Goal: Information Seeking & Learning: Learn about a topic

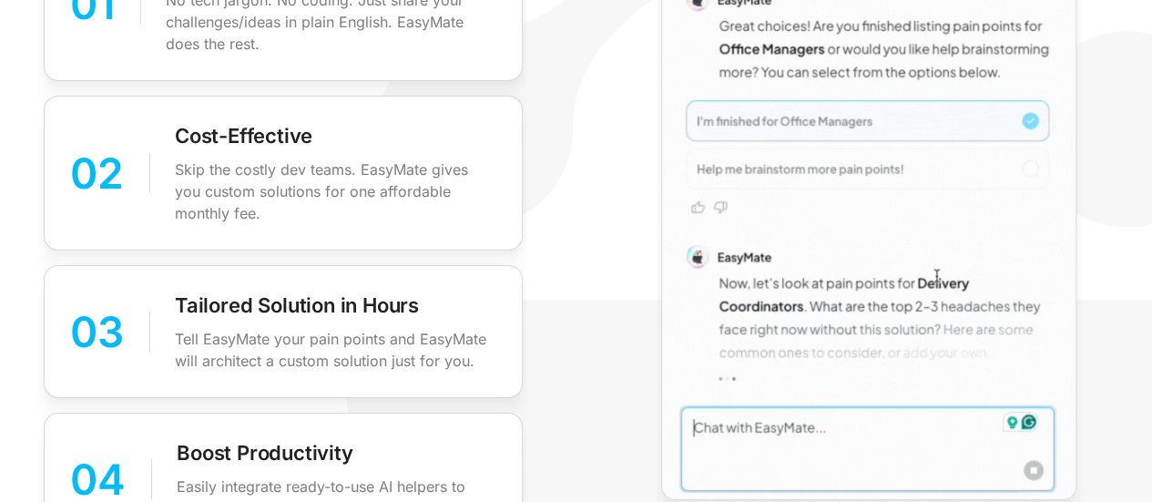
scroll to position [3247, 0]
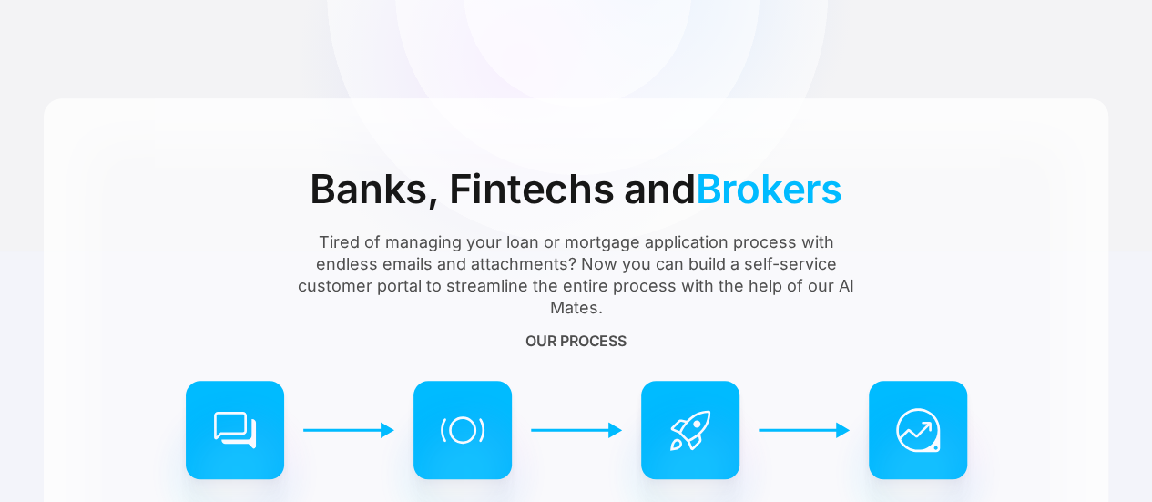
scroll to position [526, 0]
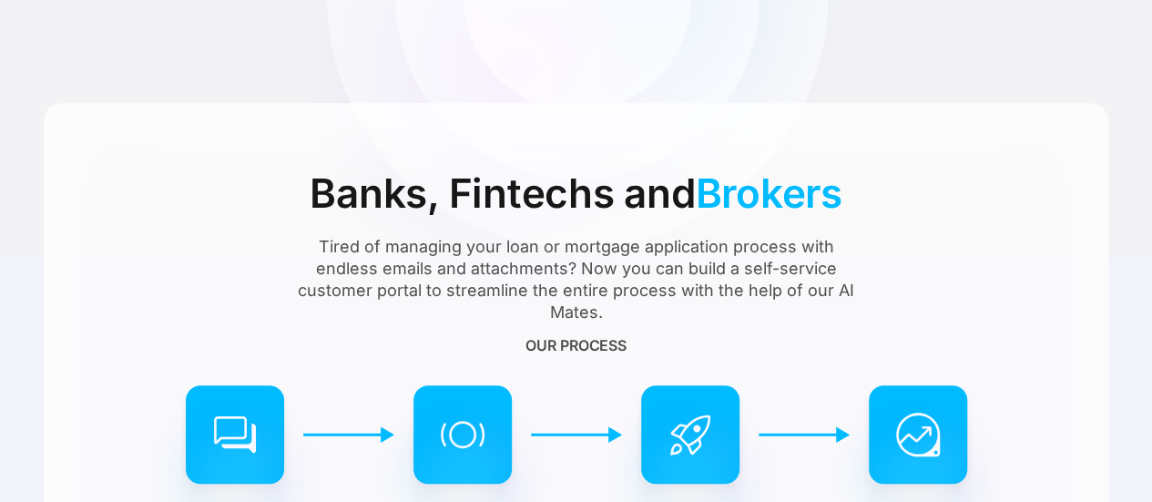
click at [563, 199] on div "Banks, Fintechs and Brokers" at bounding box center [576, 193] width 533 height 64
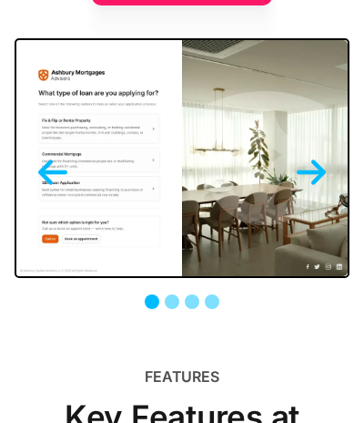
scroll to position [1628, 0]
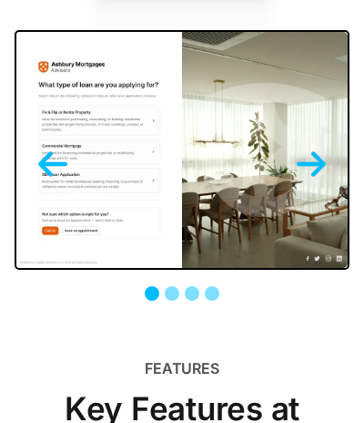
click at [317, 165] on img "next slide" at bounding box center [311, 163] width 29 height 29
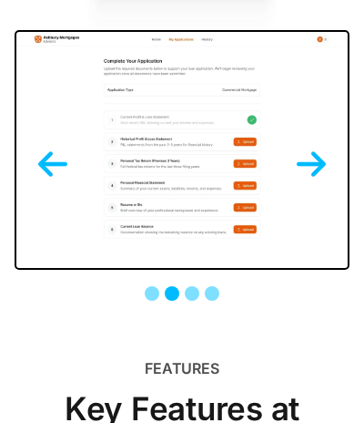
click at [320, 158] on img "next slide" at bounding box center [311, 163] width 29 height 29
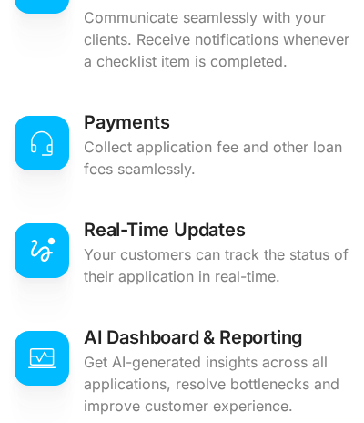
scroll to position [2404, 0]
